Goal: Find contact information

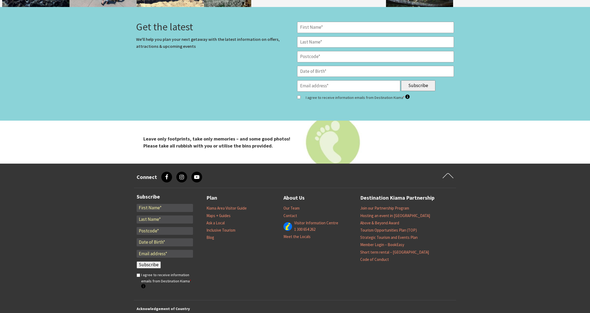
scroll to position [2266, 0]
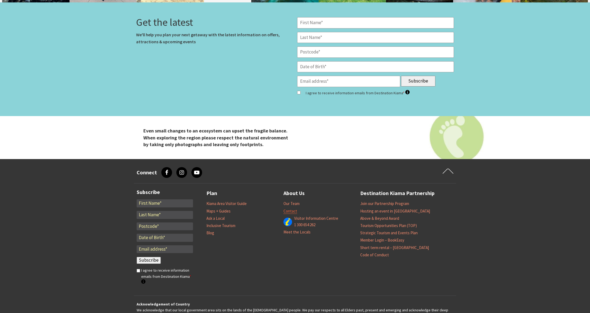
click at [294, 208] on link "Contact" at bounding box center [290, 210] width 14 height 5
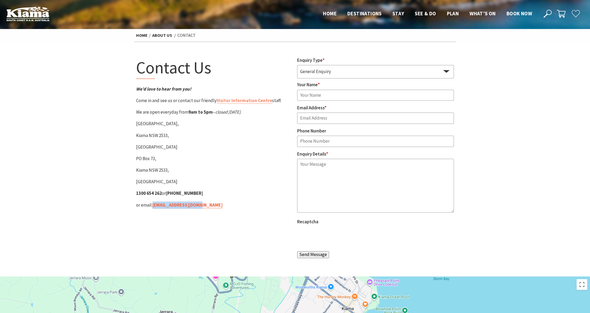
drag, startPoint x: 205, startPoint y: 207, endPoint x: 154, endPoint y: 207, distance: 50.7
click at [154, 207] on p "or email: [EMAIL_ADDRESS][DOMAIN_NAME]" at bounding box center [214, 204] width 157 height 7
copy link "[EMAIL_ADDRESS][DOMAIN_NAME]"
click at [162, 34] on link "About Us" at bounding box center [162, 35] width 20 height 6
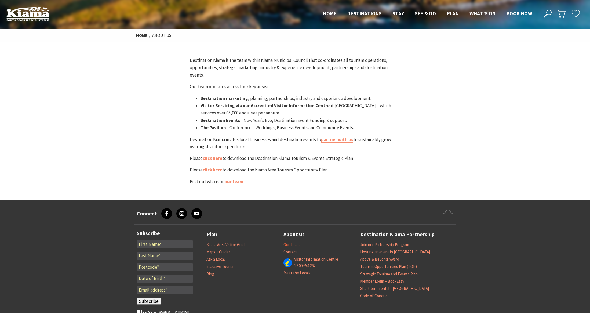
click at [295, 242] on link "Our Team" at bounding box center [291, 244] width 16 height 5
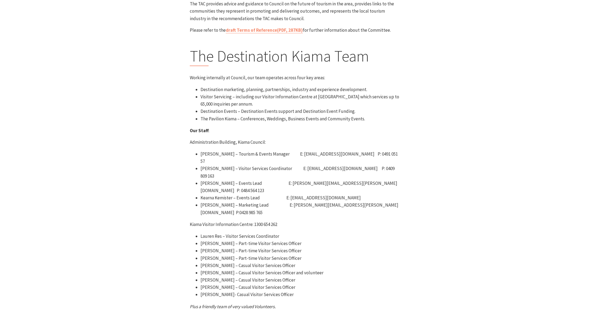
scroll to position [128, 0]
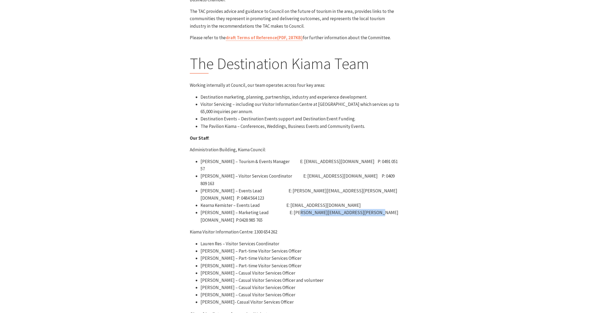
drag, startPoint x: 362, startPoint y: 184, endPoint x: 293, endPoint y: 182, distance: 69.3
click at [293, 209] on li "Belinda Williams – Marketing Lead E: belinda.williams@kiama.nsw.gov.au P:0428 9…" at bounding box center [301, 216] width 200 height 14
copy li "belinda.williams@kiama.nsw.gov.au"
